Goal: Task Accomplishment & Management: Use online tool/utility

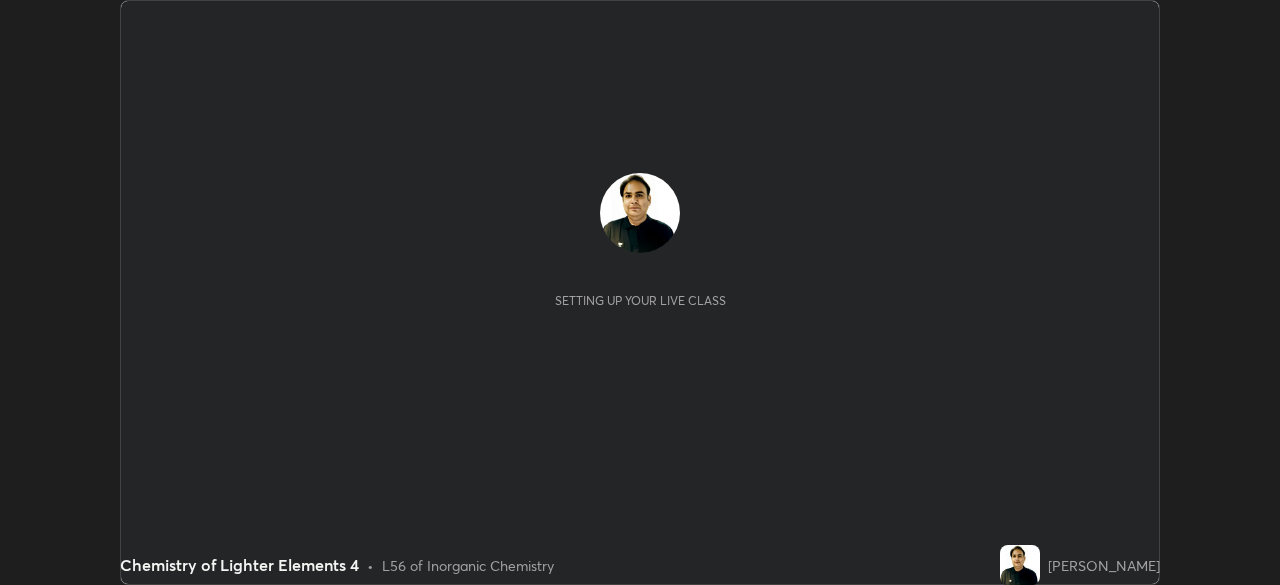
scroll to position [585, 1279]
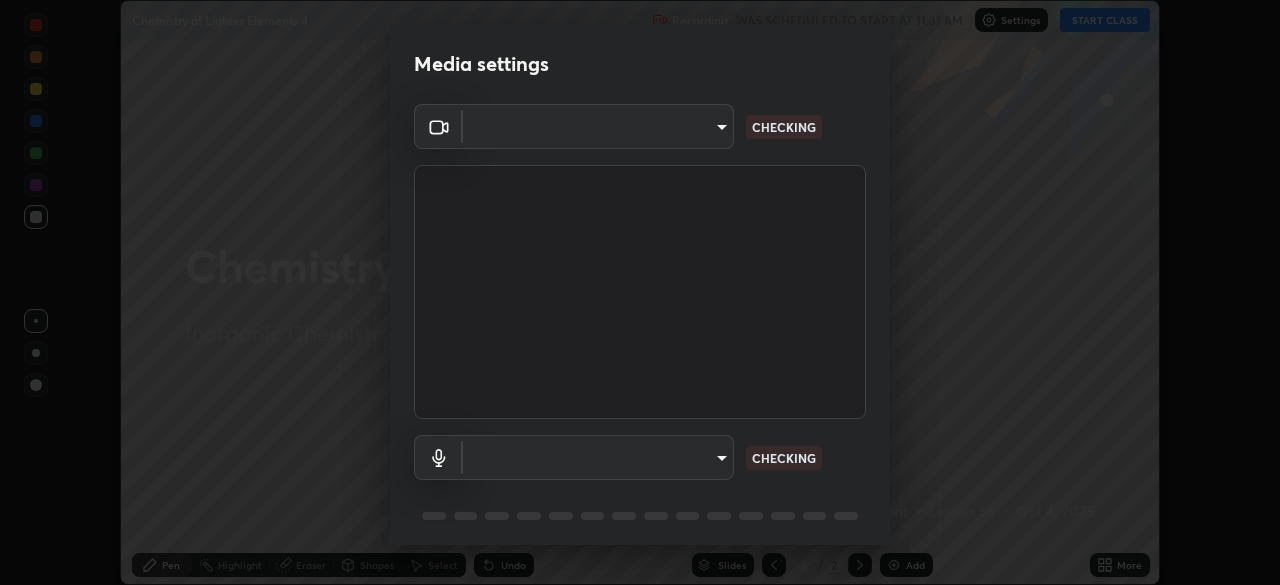
type input "495e9aafafa99ab02b2630cd73316b4ffac4e6b0a44c495734db4bb24564e739"
click at [563, 453] on body "Erase all Chemistry of Lighter Elements 4 Recording WAS SCHEDULED TO START AT 1…" at bounding box center [640, 292] width 1280 height 585
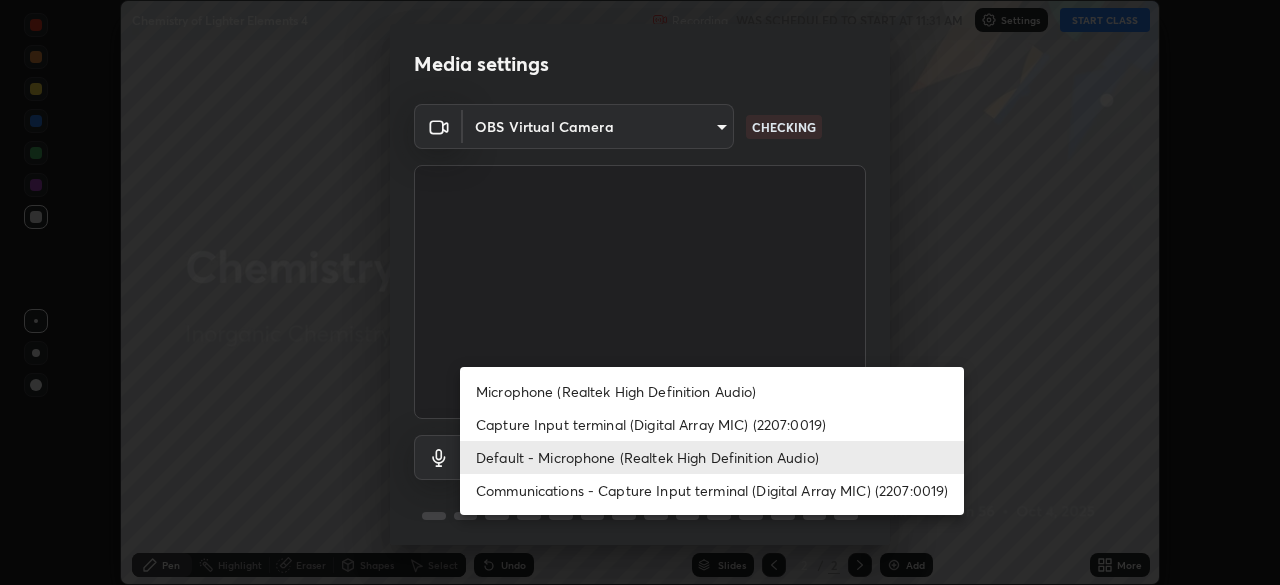
click at [547, 400] on li "Microphone (Realtek High Definition Audio)" at bounding box center [712, 391] width 504 height 33
type input "596642b751d8d0027b016c771bf2e341865489ee3c6395a207e1f5bbaf1c2065"
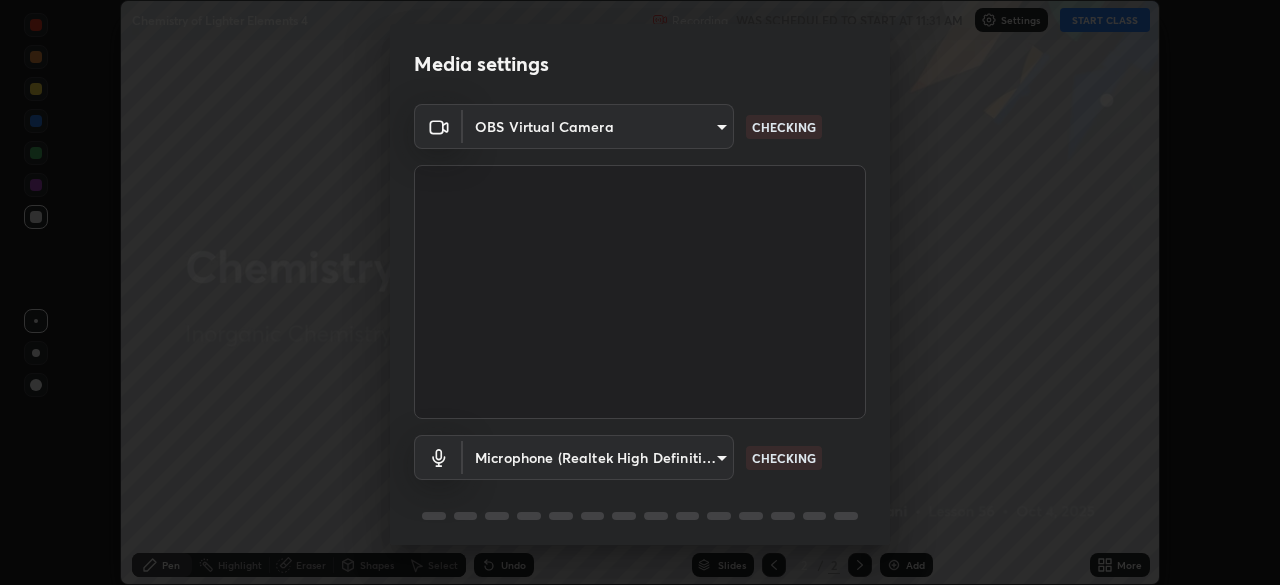
scroll to position [71, 0]
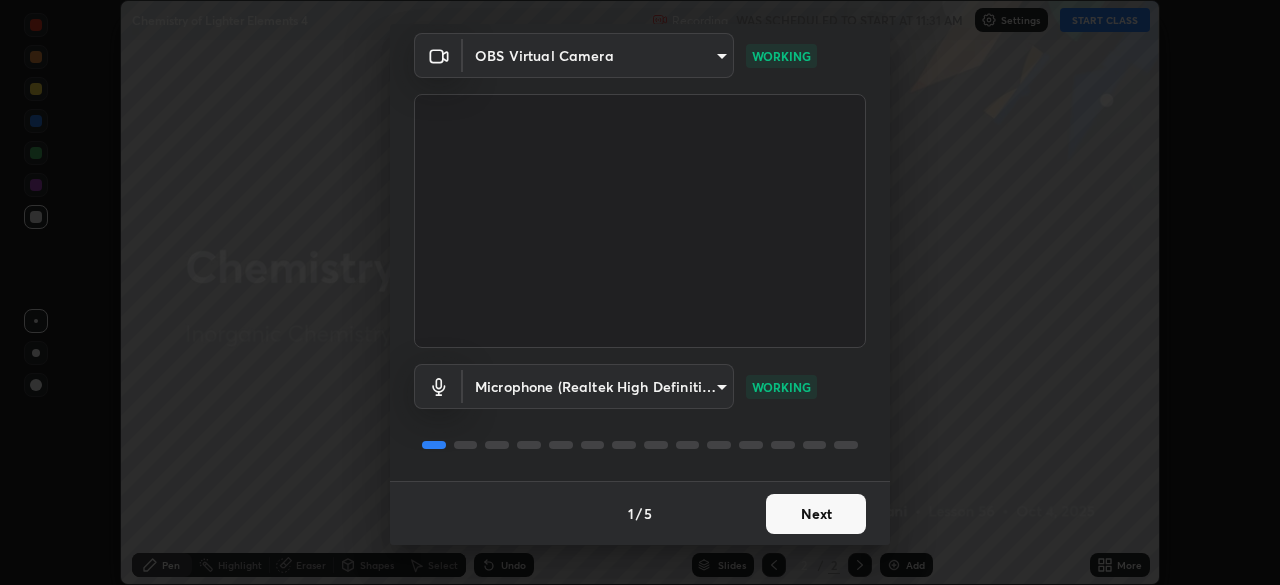
click at [792, 515] on button "Next" at bounding box center [816, 514] width 100 height 40
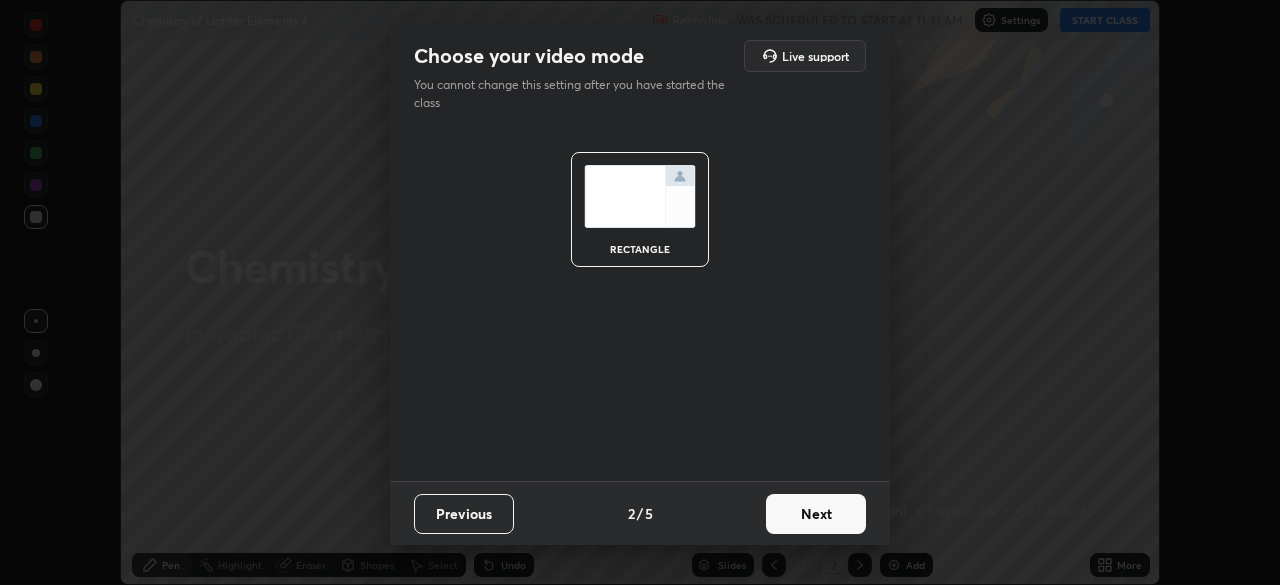
click at [813, 522] on button "Next" at bounding box center [816, 514] width 100 height 40
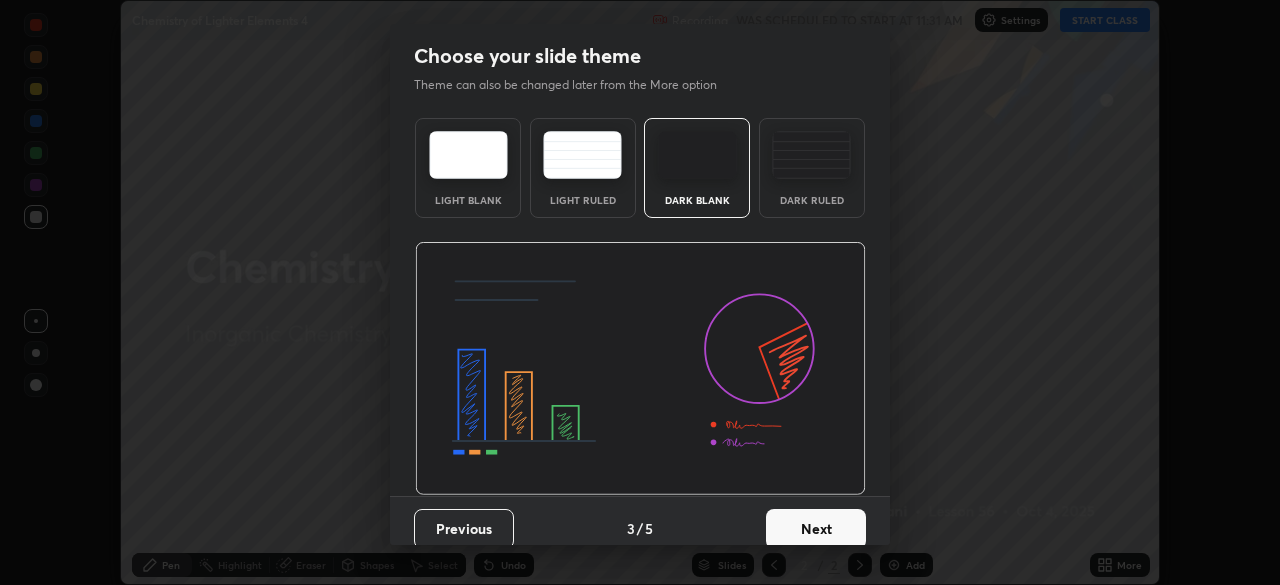
click at [830, 532] on button "Next" at bounding box center [816, 529] width 100 height 40
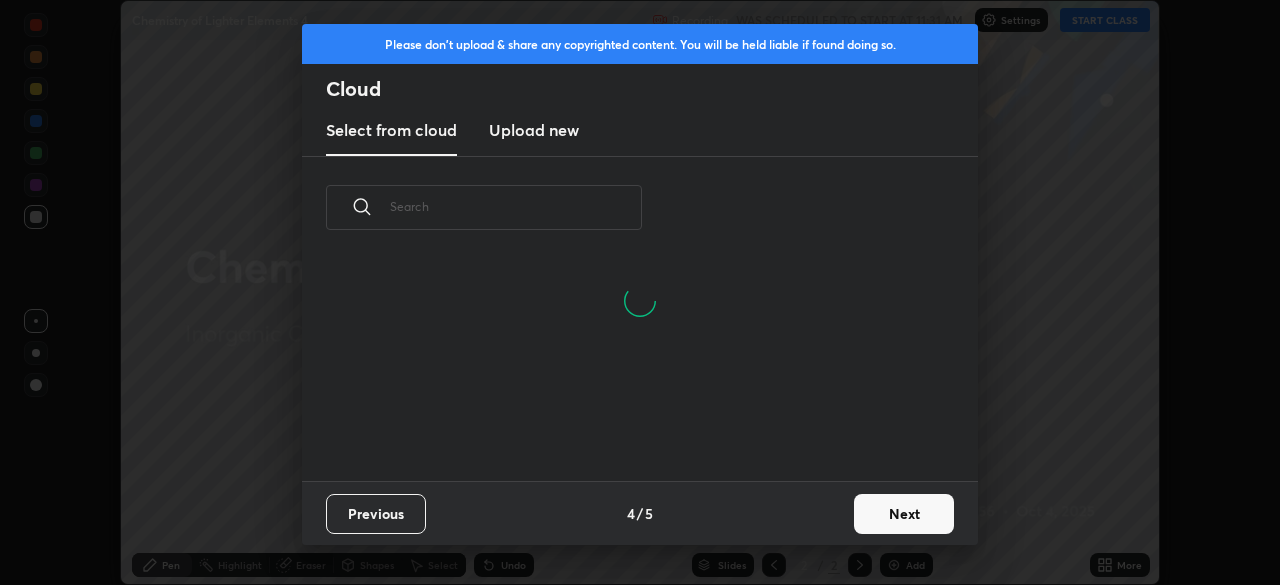
click at [884, 523] on button "Next" at bounding box center [904, 514] width 100 height 40
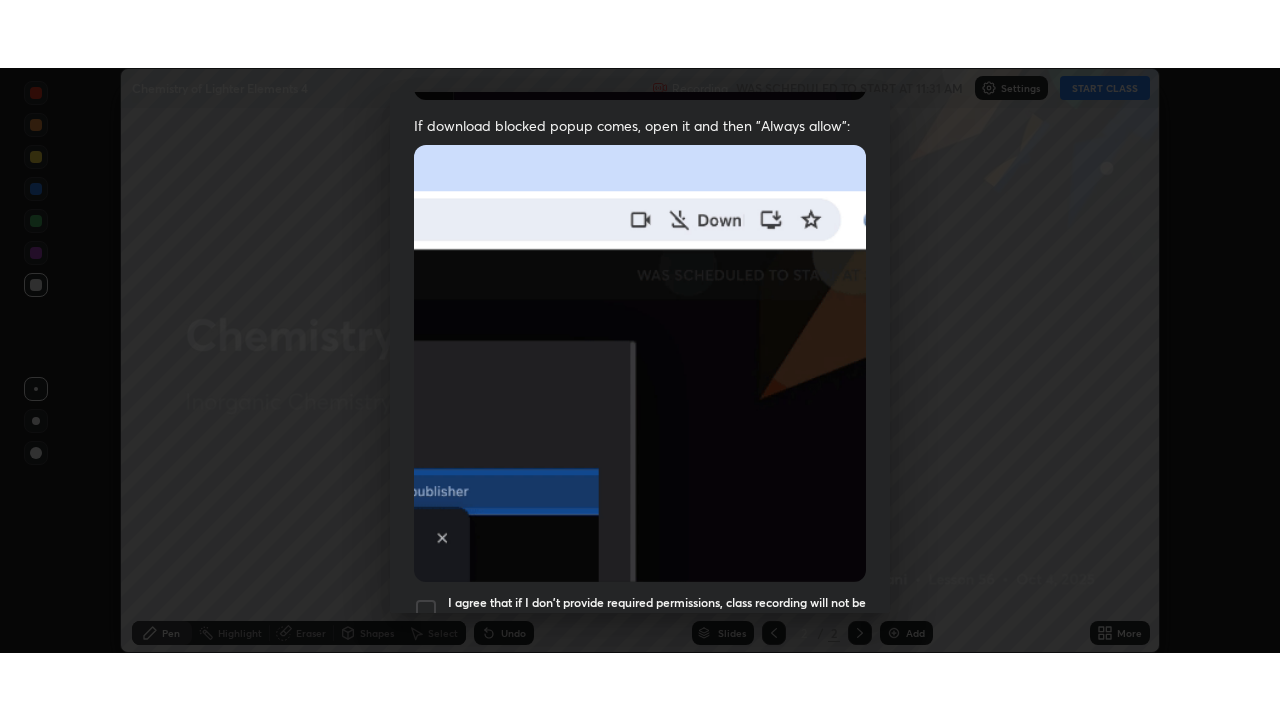
scroll to position [479, 0]
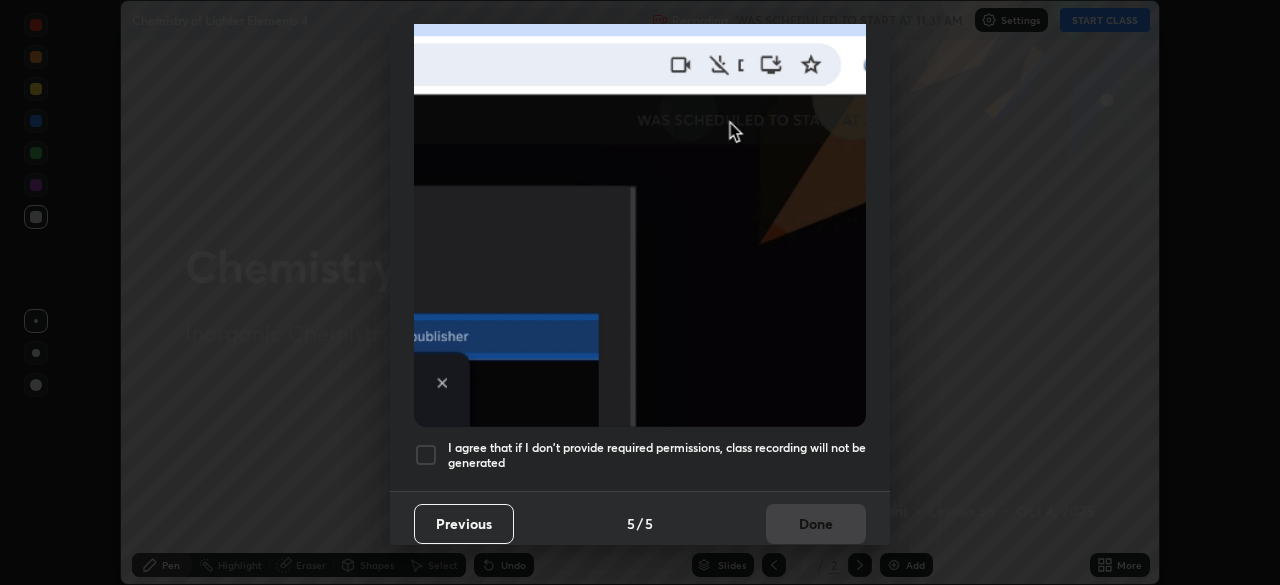
click at [433, 443] on div at bounding box center [426, 455] width 24 height 24
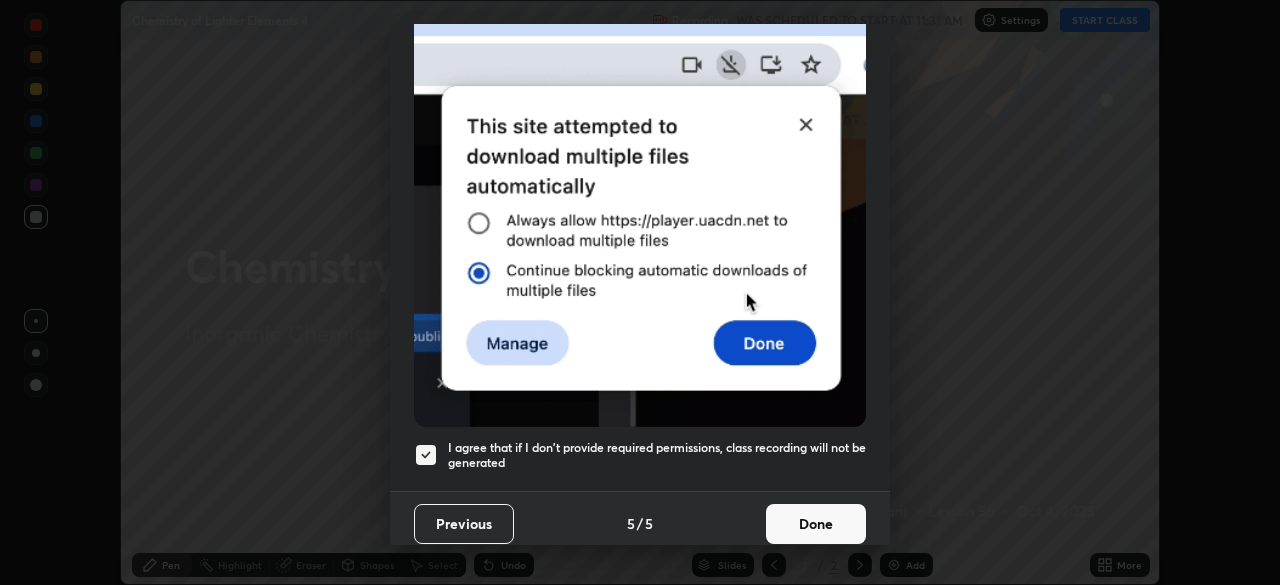
click at [826, 515] on button "Done" at bounding box center [816, 524] width 100 height 40
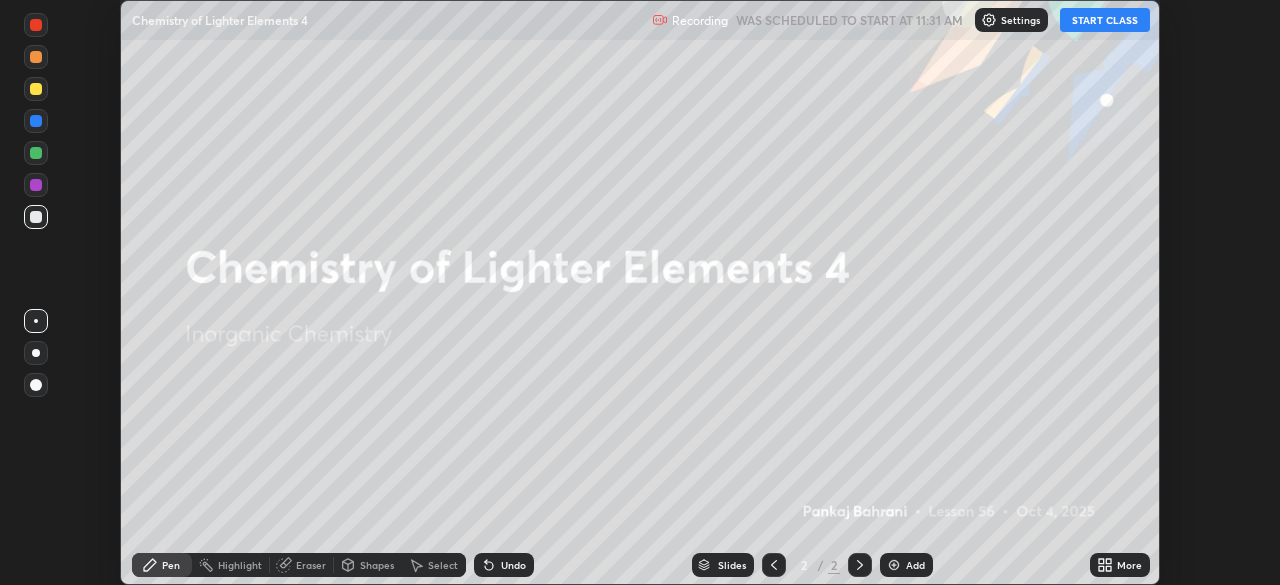
click at [1099, 560] on icon at bounding box center [1101, 561] width 5 height 5
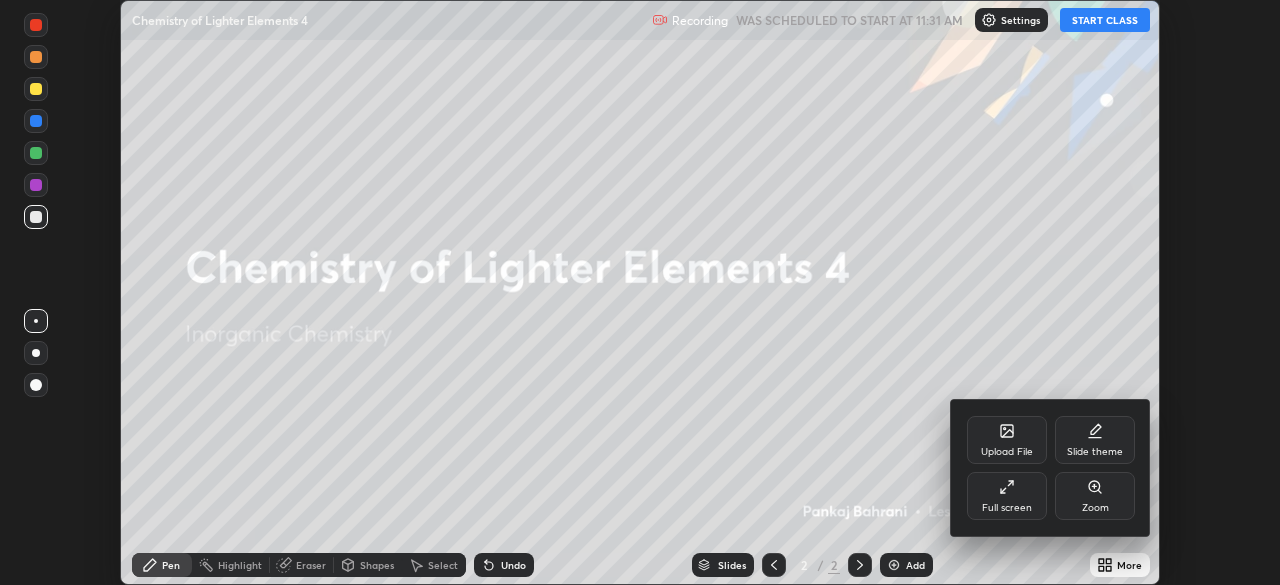
click at [996, 505] on div "Full screen" at bounding box center [1007, 508] width 50 height 10
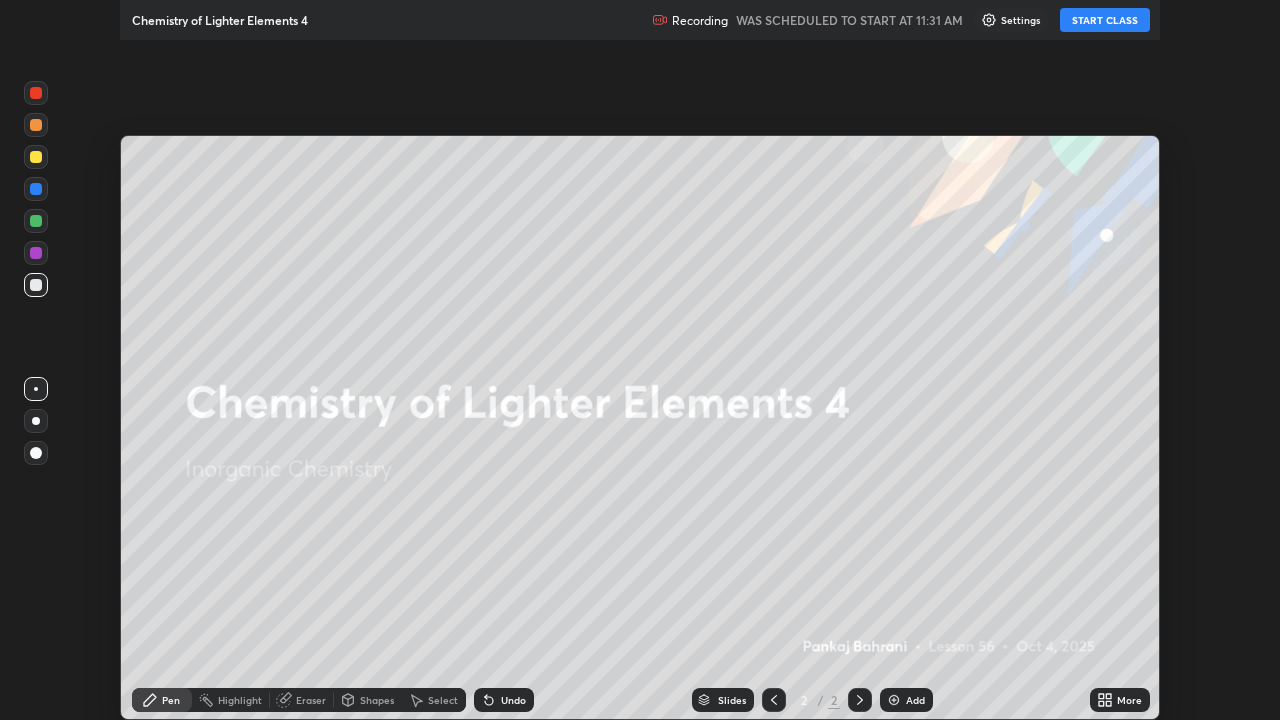
scroll to position [720, 1280]
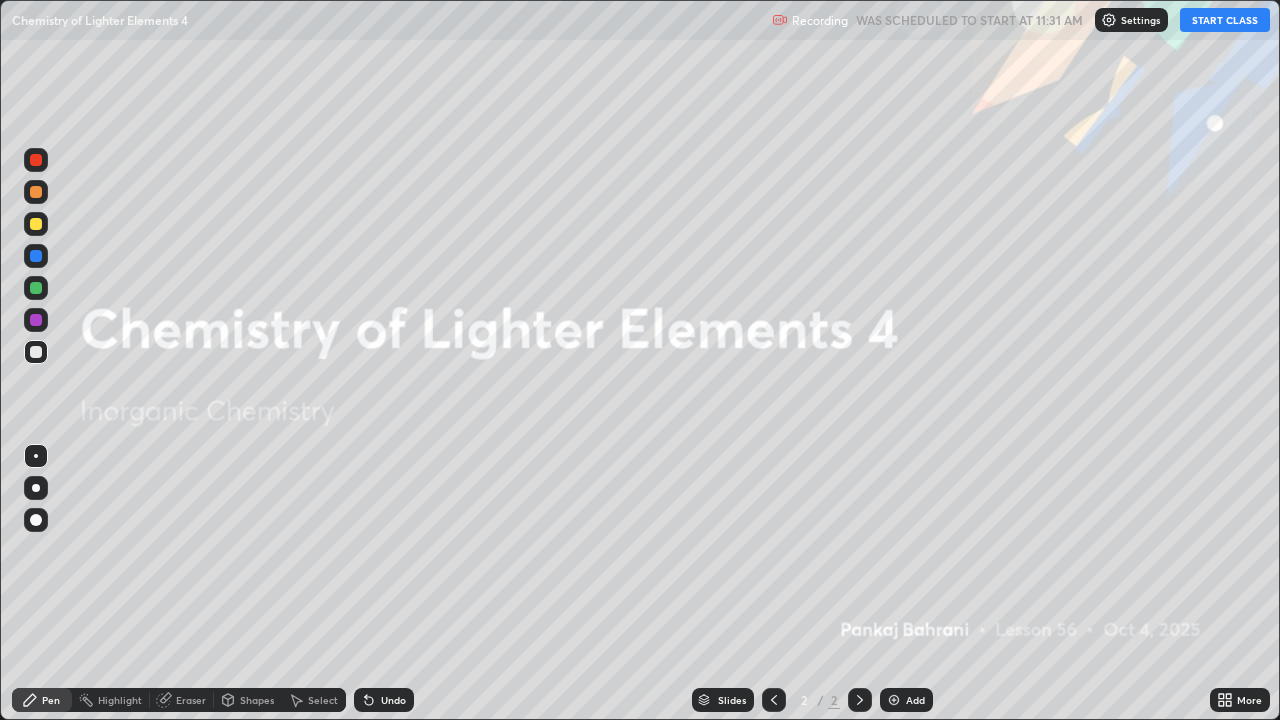
click at [1204, 16] on button "START CLASS" at bounding box center [1225, 20] width 90 height 24
click at [906, 584] on div "Add" at bounding box center [915, 700] width 19 height 10
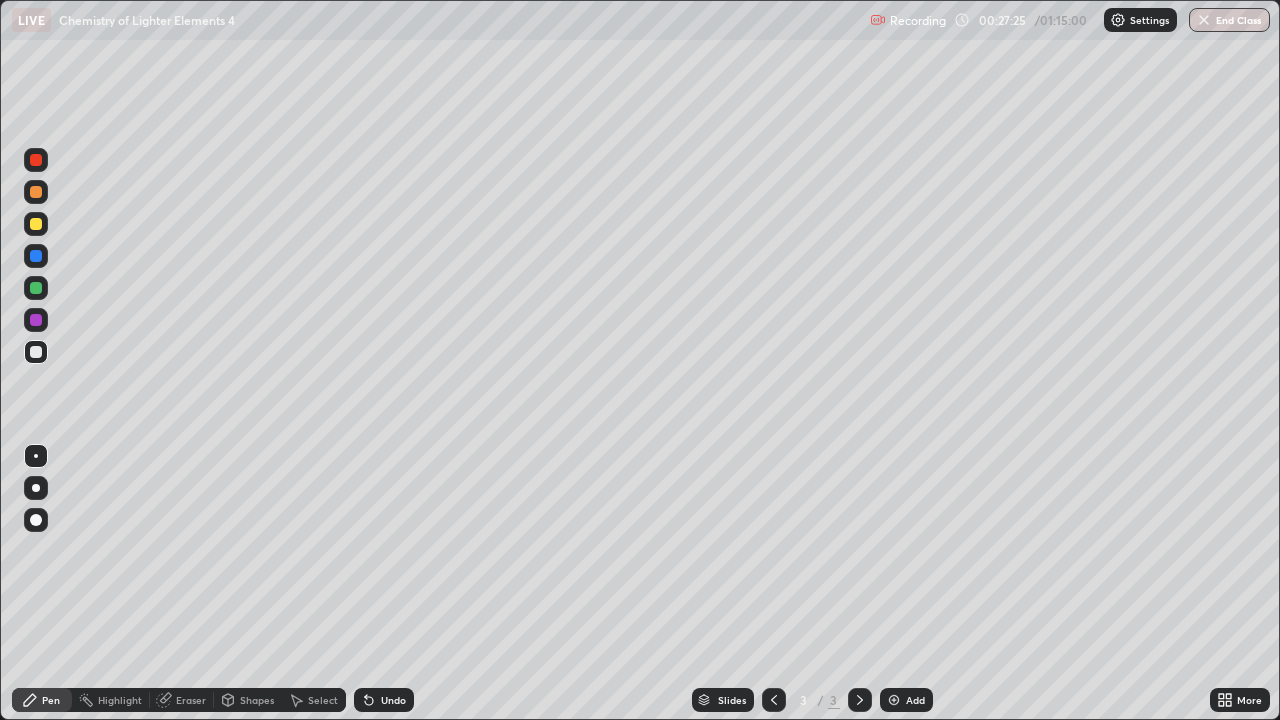
click at [900, 584] on div "Add" at bounding box center [906, 700] width 53 height 24
click at [895, 584] on img at bounding box center [894, 700] width 16 height 16
click at [45, 287] on div at bounding box center [36, 288] width 24 height 24
click at [188, 584] on div "Eraser" at bounding box center [191, 700] width 30 height 10
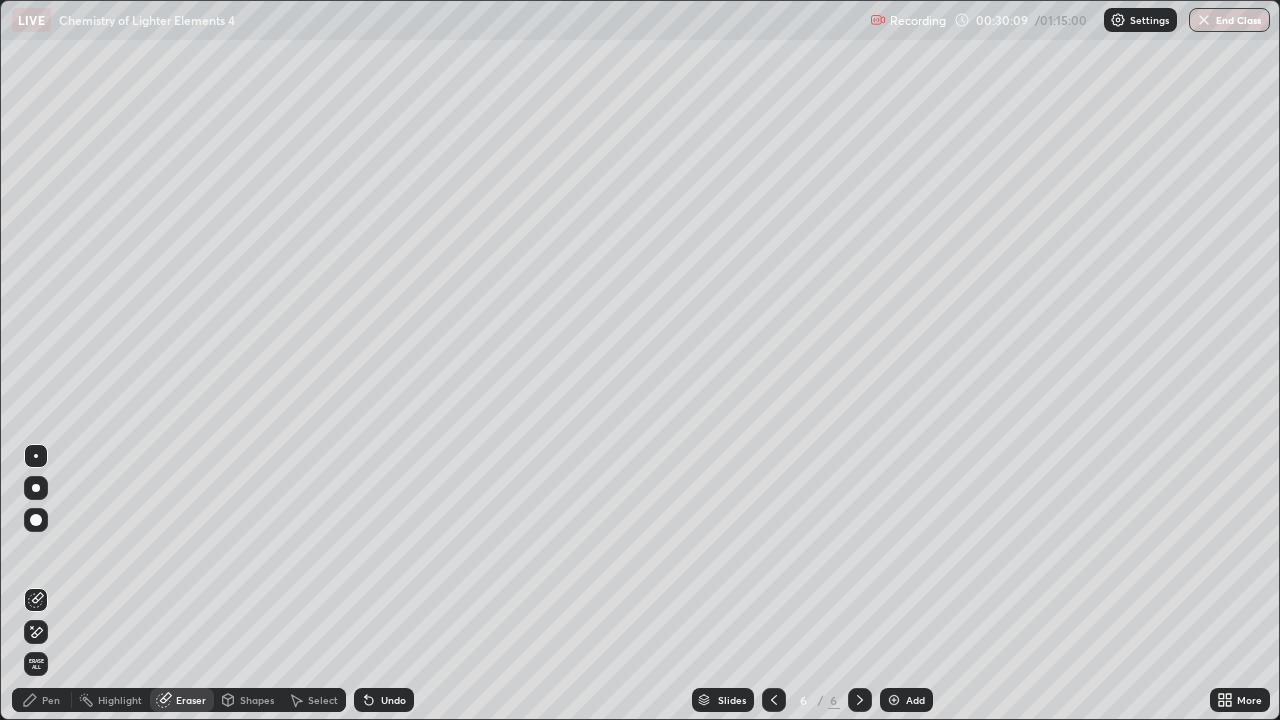
click at [52, 584] on div "Pen" at bounding box center [51, 700] width 18 height 10
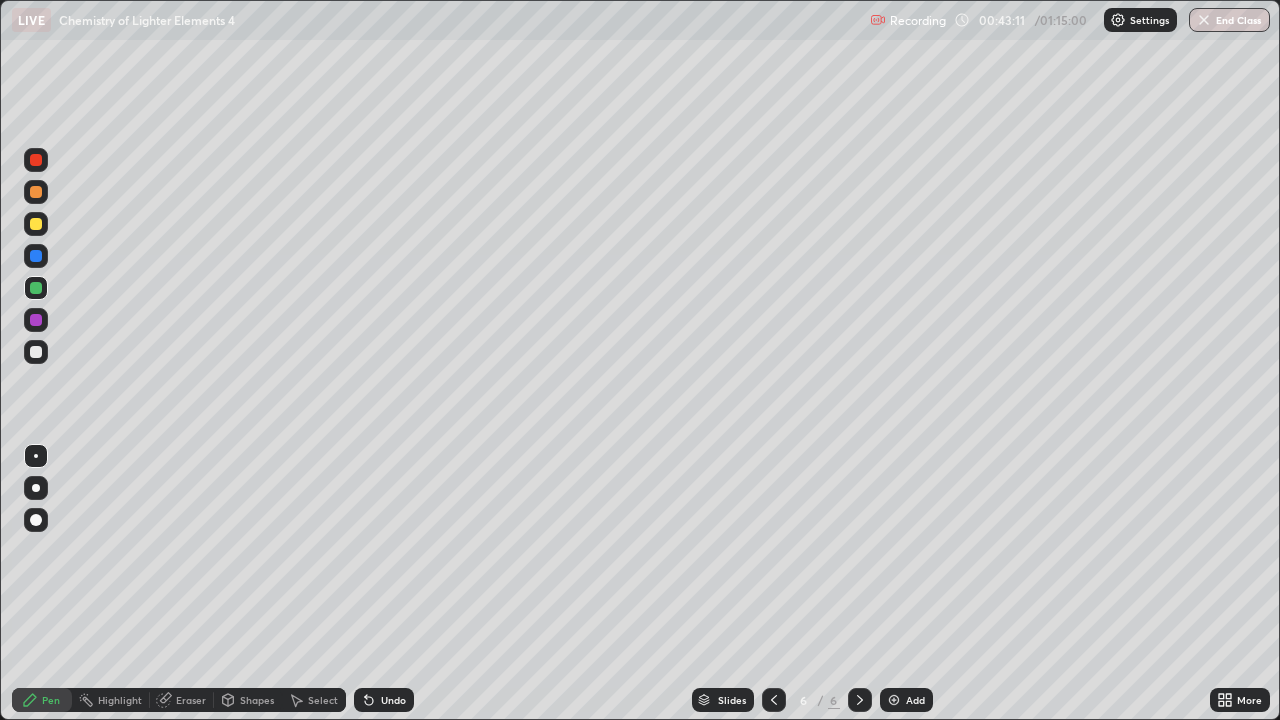
click at [266, 584] on div "Shapes" at bounding box center [257, 700] width 34 height 10
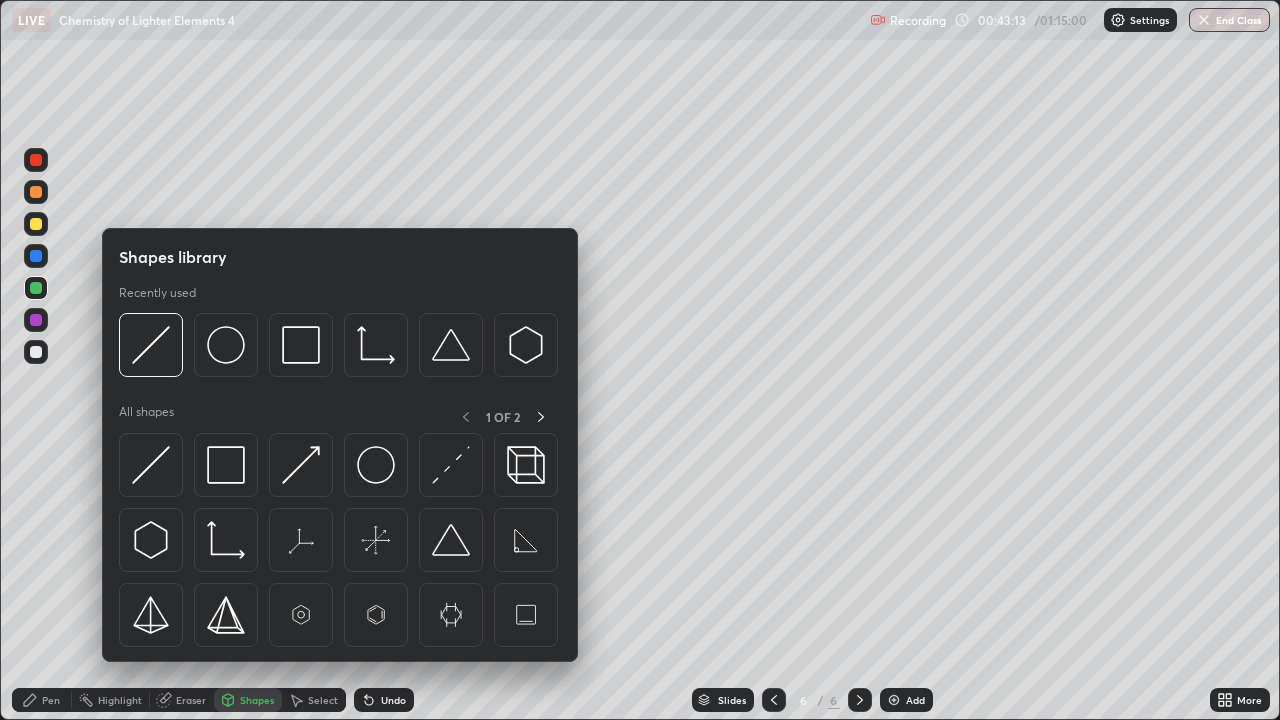
click at [180, 584] on div "Eraser" at bounding box center [182, 700] width 64 height 24
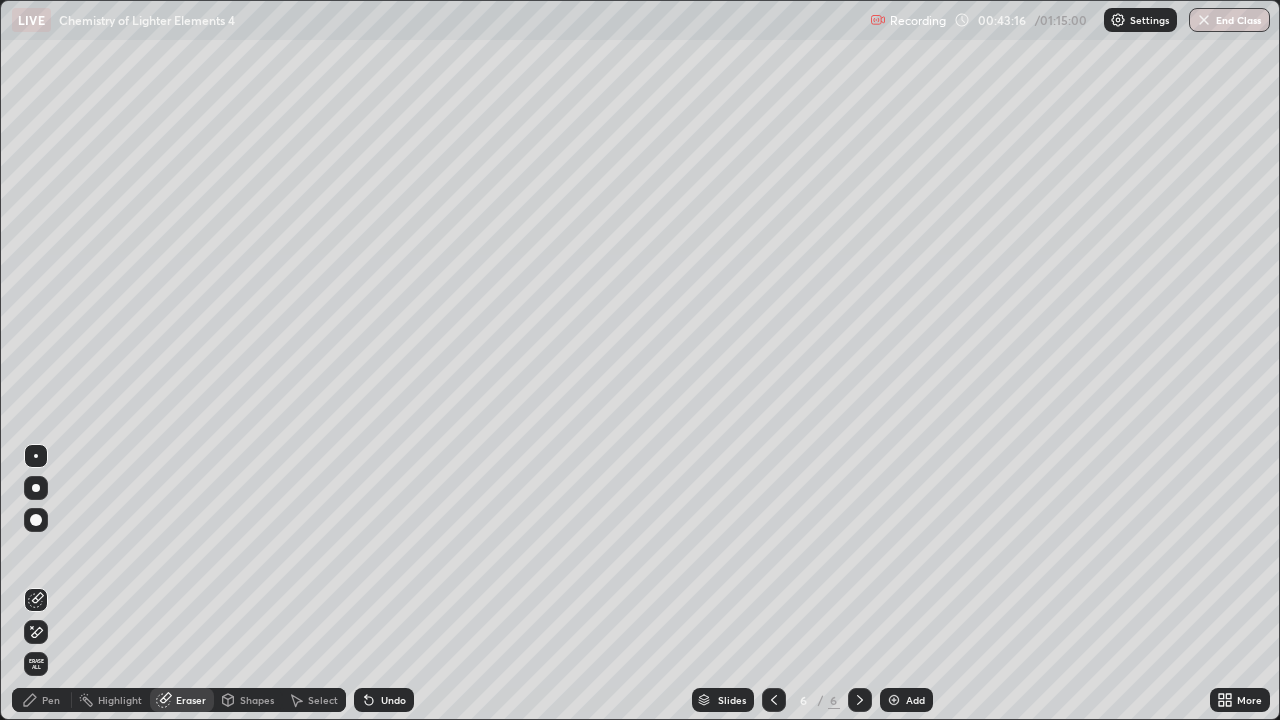
click at [67, 584] on div "Pen" at bounding box center [42, 700] width 60 height 24
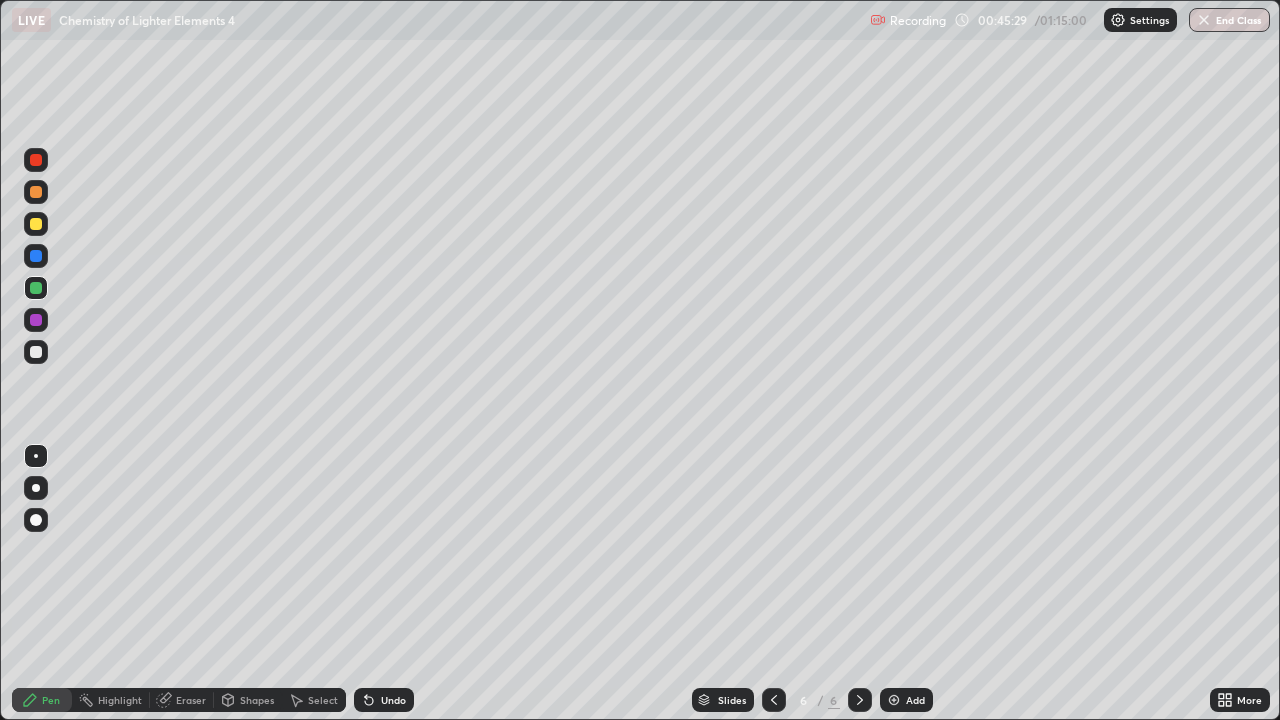
click at [858, 584] on icon at bounding box center [860, 700] width 6 height 10
click at [896, 584] on img at bounding box center [894, 700] width 16 height 16
click at [1211, 26] on img "button" at bounding box center [1204, 20] width 16 height 16
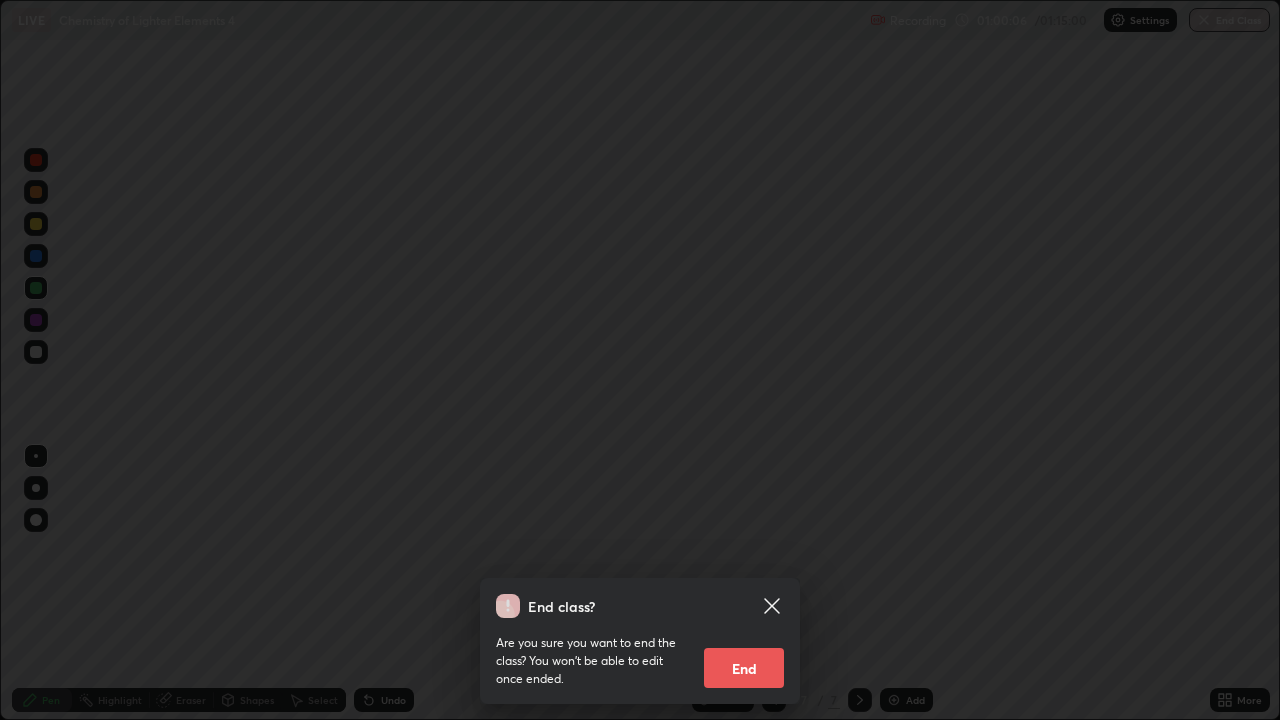
click at [753, 584] on button "End" at bounding box center [744, 668] width 80 height 40
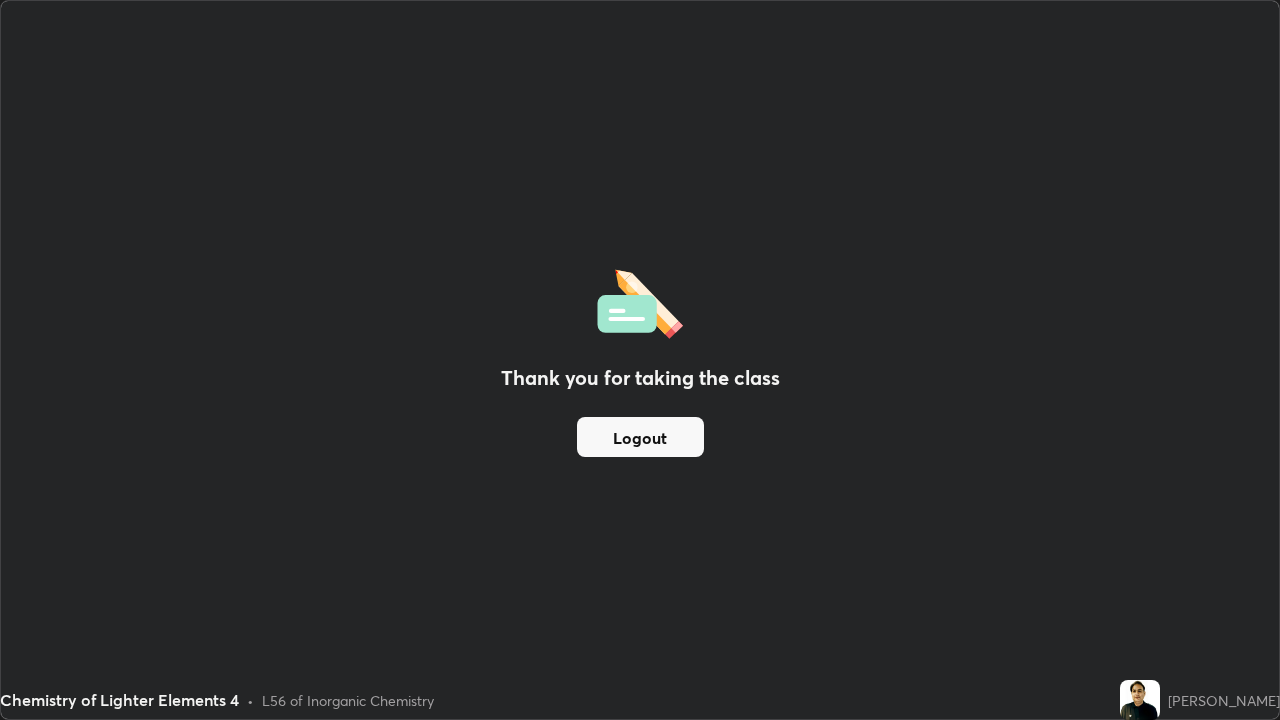
click at [675, 433] on button "Logout" at bounding box center [640, 437] width 127 height 40
